Goal: Information Seeking & Learning: Learn about a topic

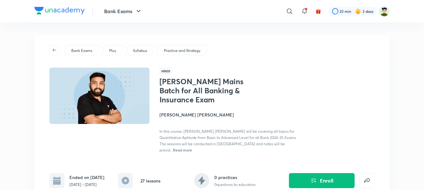
click at [69, 13] on img at bounding box center [59, 10] width 50 height 7
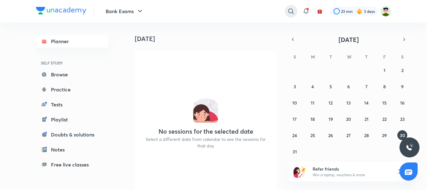
click at [291, 15] on icon at bounding box center [290, 10] width 7 height 7
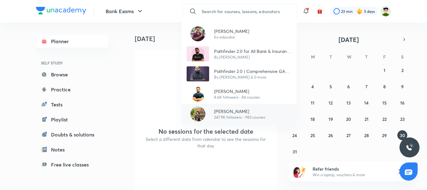
click at [232, 108] on p "[PERSON_NAME]" at bounding box center [239, 111] width 51 height 7
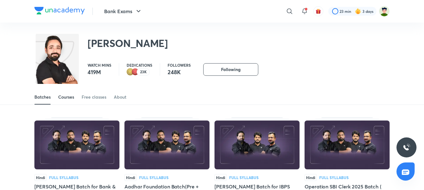
click at [61, 97] on div "Courses" at bounding box center [66, 97] width 16 height 6
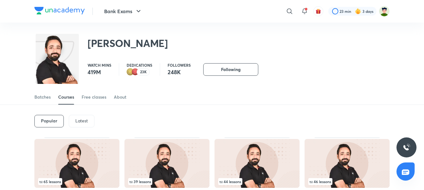
click at [88, 126] on div "Latest" at bounding box center [82, 121] width 26 height 12
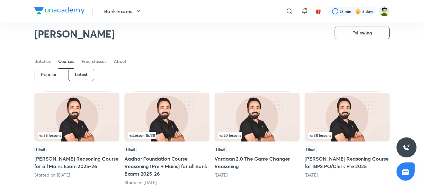
scroll to position [27, 0]
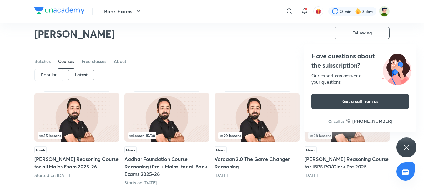
click at [404, 146] on icon at bounding box center [405, 146] width 7 height 7
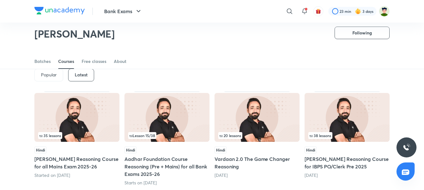
click at [362, 126] on img at bounding box center [346, 117] width 85 height 49
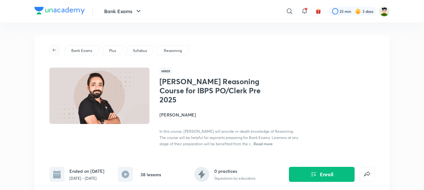
click at [56, 51] on icon "button" at bounding box center [54, 49] width 5 height 5
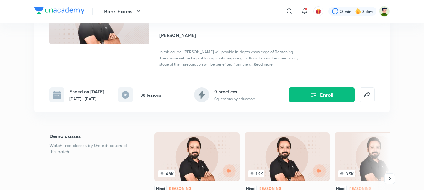
scroll to position [156, 0]
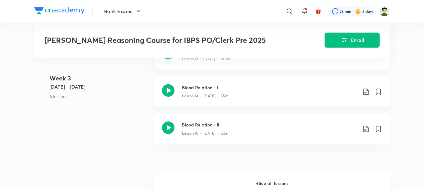
scroll to position [843, 0]
